Goal: Register for event/course

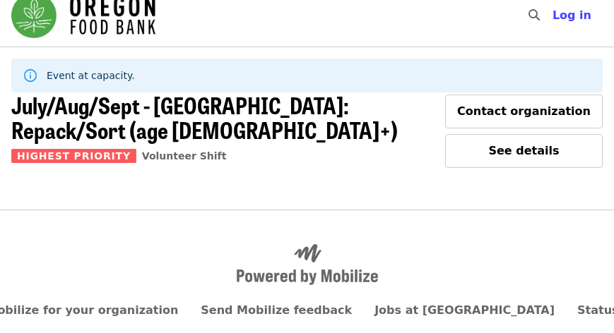
scroll to position [73, 0]
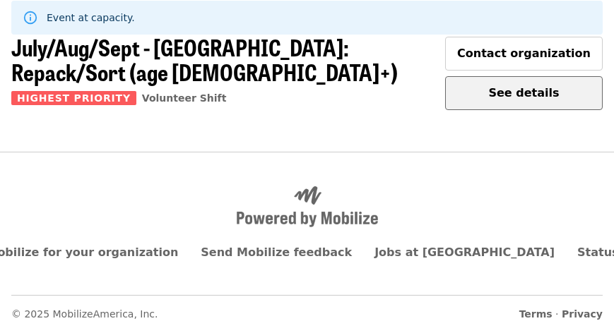
click at [526, 94] on span "See details" at bounding box center [524, 92] width 71 height 13
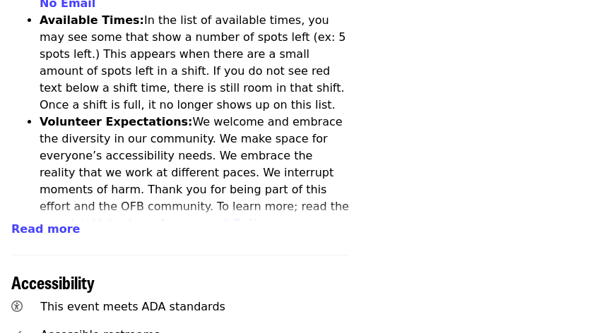
scroll to position [783, 0]
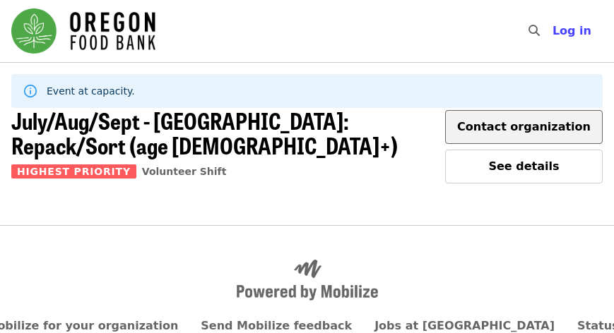
click at [489, 130] on span "Contact organization" at bounding box center [524, 126] width 134 height 13
click at [507, 129] on span "Contact organization" at bounding box center [524, 126] width 134 height 13
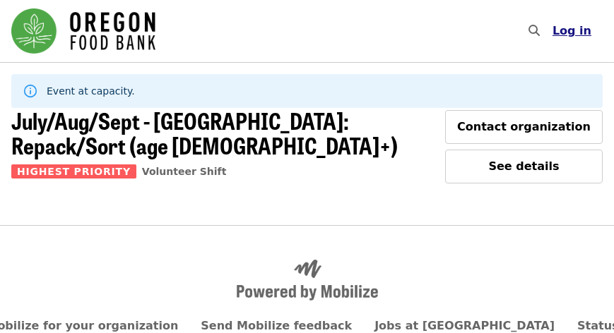
click at [570, 34] on span "Log in" at bounding box center [571, 30] width 39 height 13
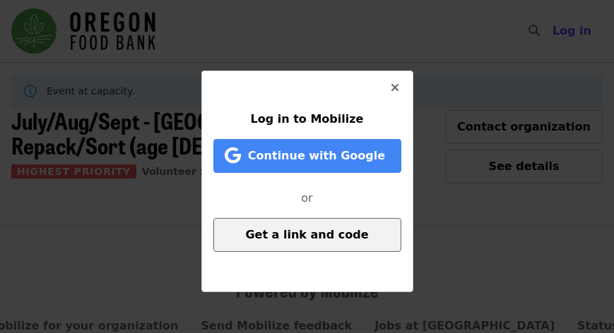
click at [336, 239] on span "Get a link and code" at bounding box center [306, 234] width 123 height 13
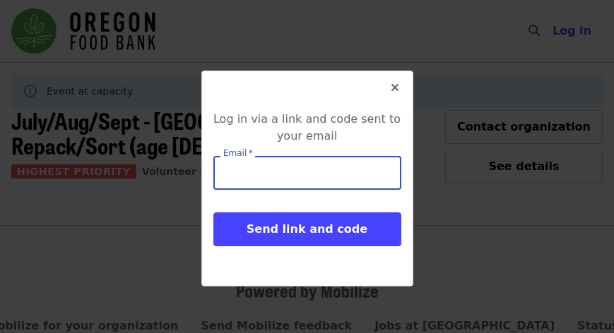
click at [362, 166] on input "Email   *" at bounding box center [307, 173] width 188 height 34
type input "**********"
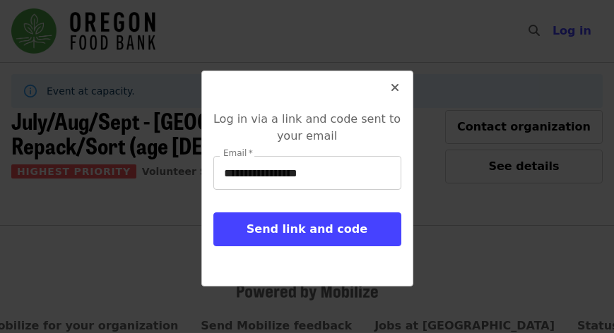
click at [404, 203] on div "**********" at bounding box center [307, 179] width 212 height 216
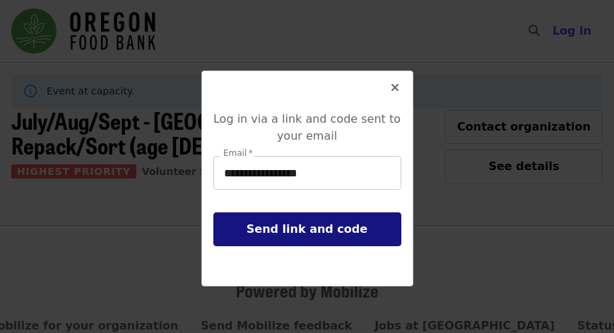
click at [320, 231] on span "Send link and code" at bounding box center [307, 229] width 121 height 13
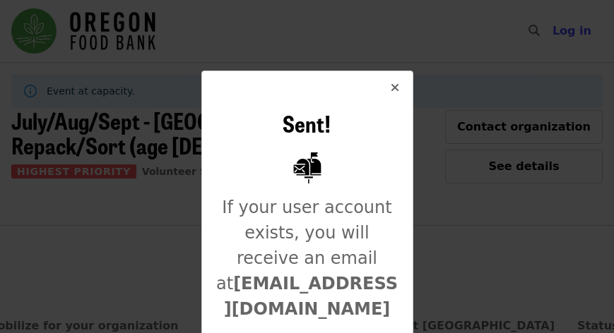
click at [394, 88] on icon "times icon" at bounding box center [395, 87] width 8 height 13
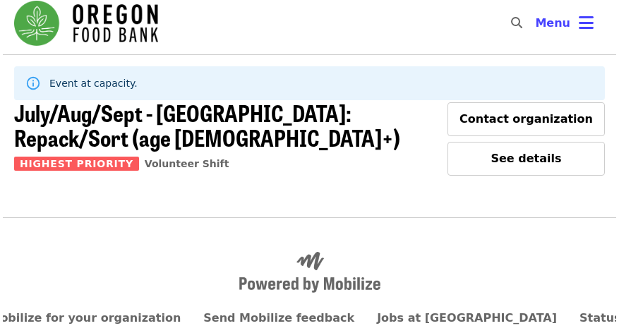
scroll to position [16, 0]
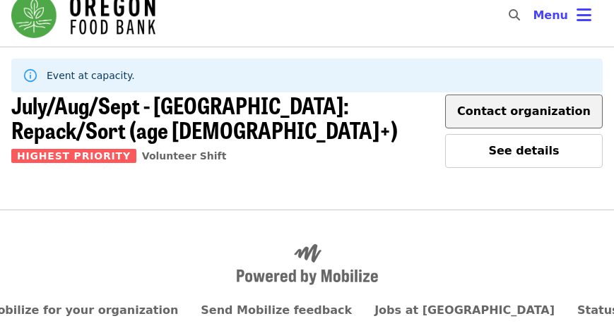
click at [509, 117] on span "Contact organization" at bounding box center [524, 111] width 134 height 13
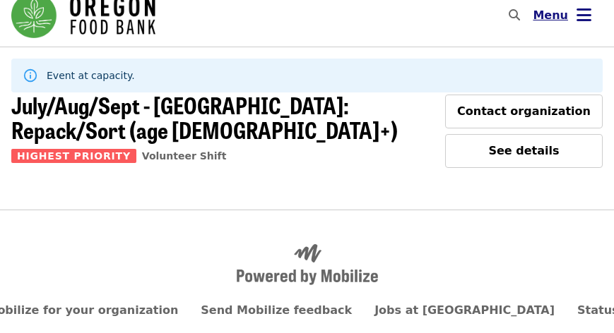
click at [581, 17] on icon "bars icon" at bounding box center [583, 15] width 15 height 20
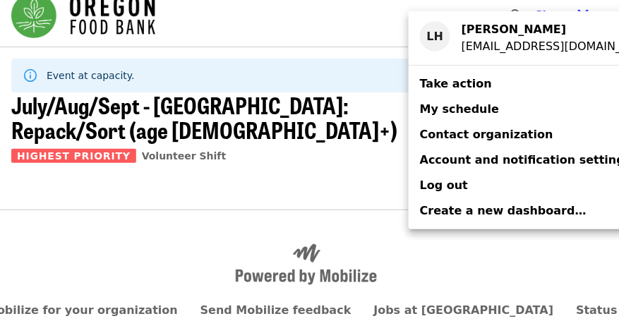
click at [468, 83] on span "Take action" at bounding box center [456, 83] width 72 height 13
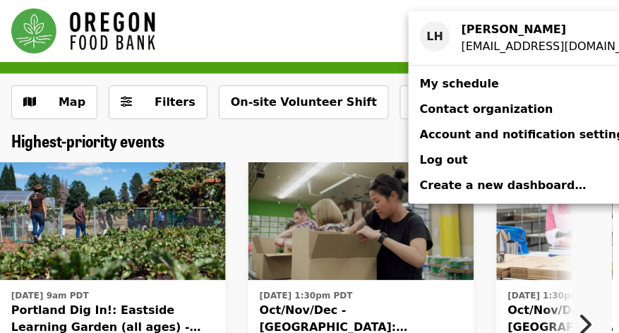
click at [386, 49] on div "Account menu" at bounding box center [309, 166] width 619 height 333
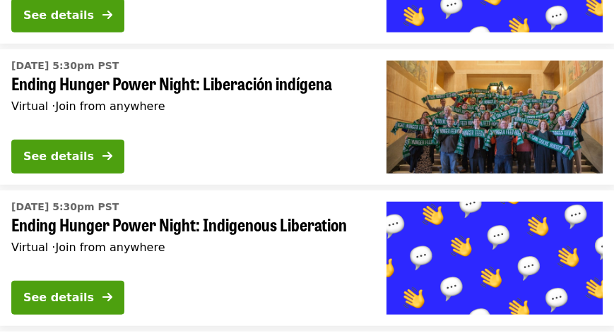
scroll to position [4908, 0]
